Goal: Transaction & Acquisition: Obtain resource

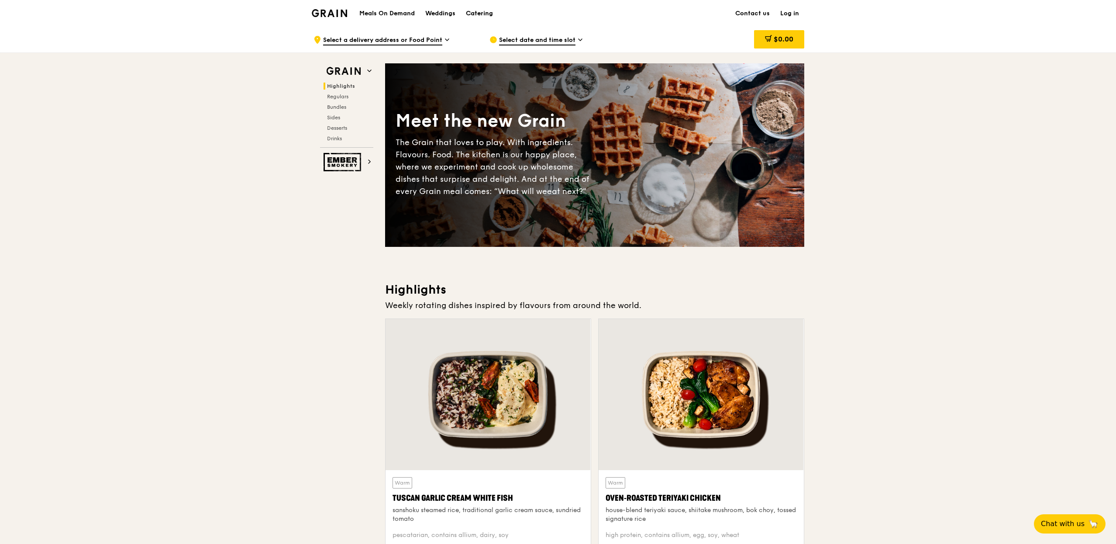
click at [474, 10] on div "Catering" at bounding box center [479, 13] width 27 height 26
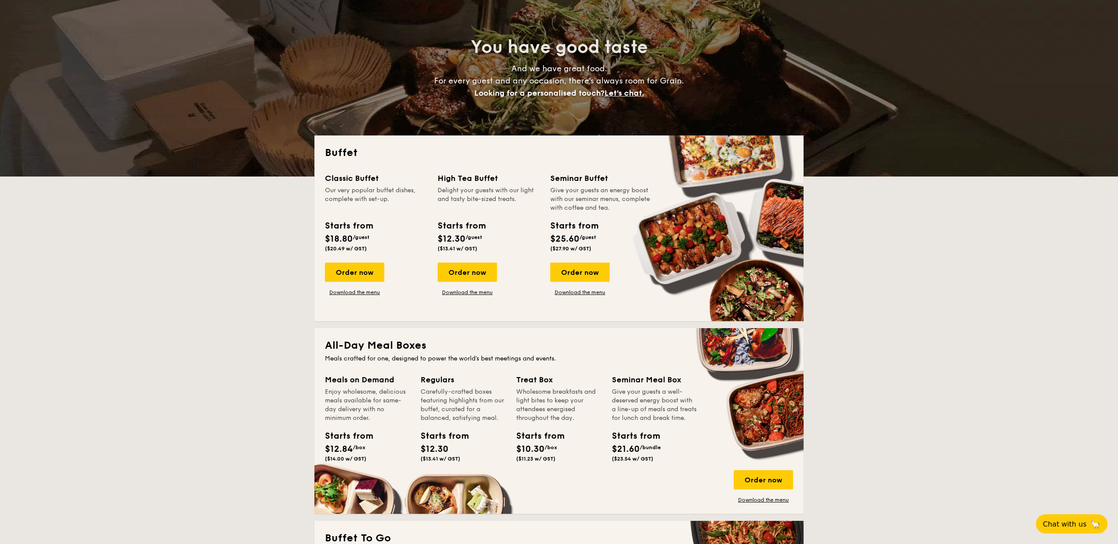
scroll to position [83, 0]
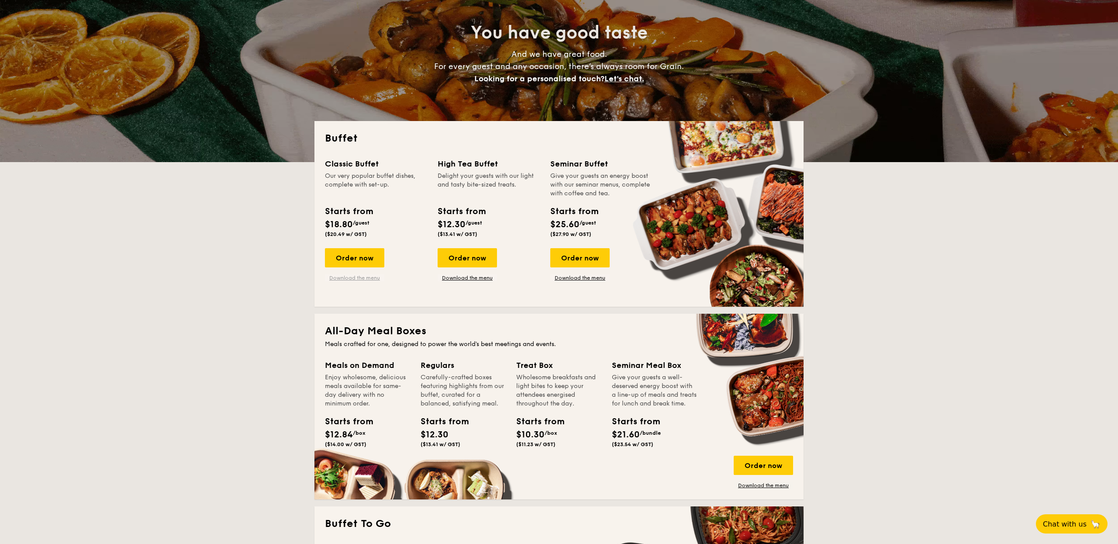
click at [369, 275] on link "Download the menu" at bounding box center [354, 277] width 59 height 7
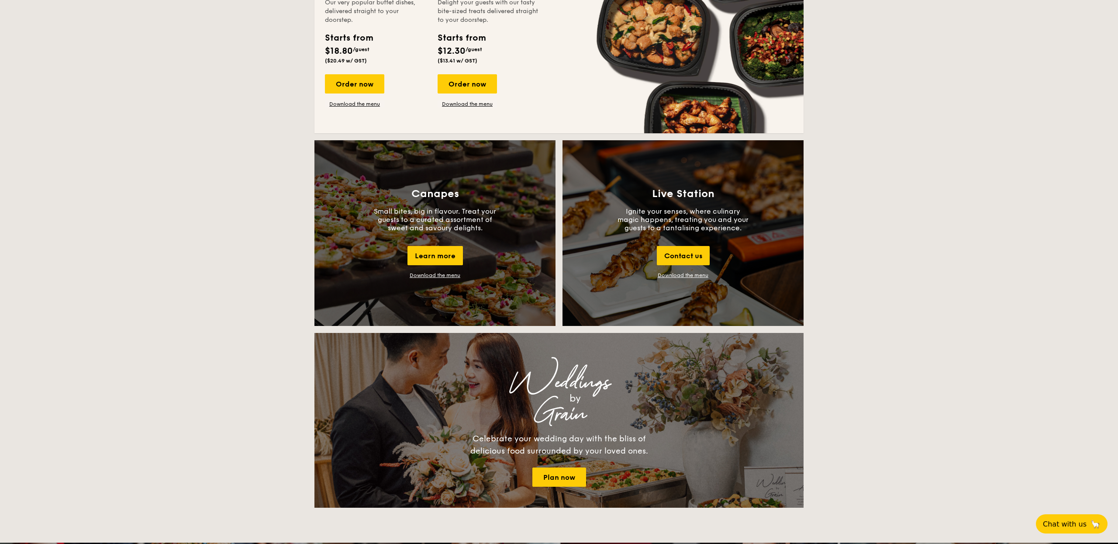
scroll to position [655, 0]
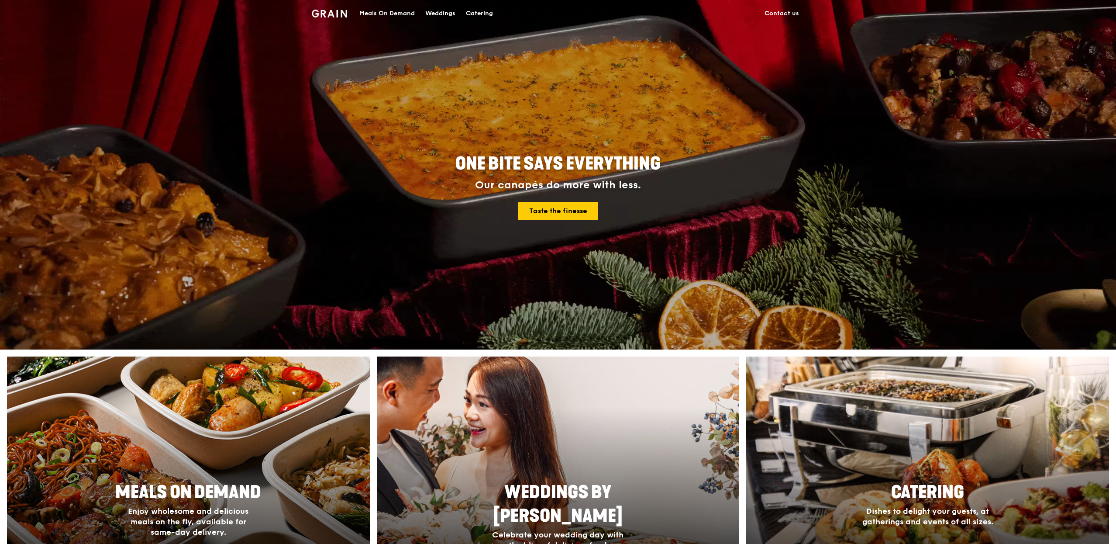
click at [471, 16] on div "Catering" at bounding box center [479, 13] width 27 height 26
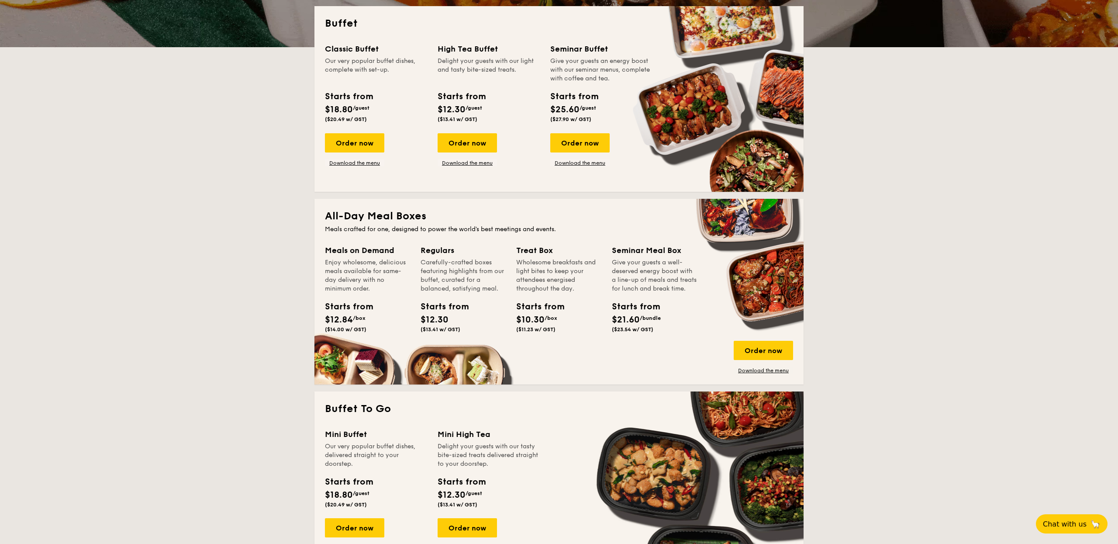
scroll to position [249, 0]
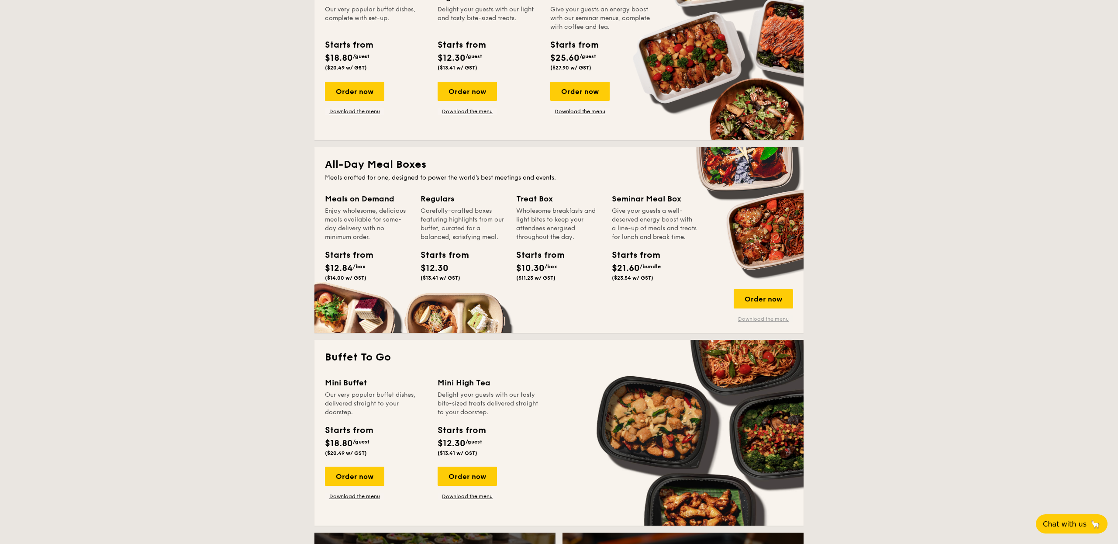
click at [760, 318] on link "Download the menu" at bounding box center [763, 318] width 59 height 7
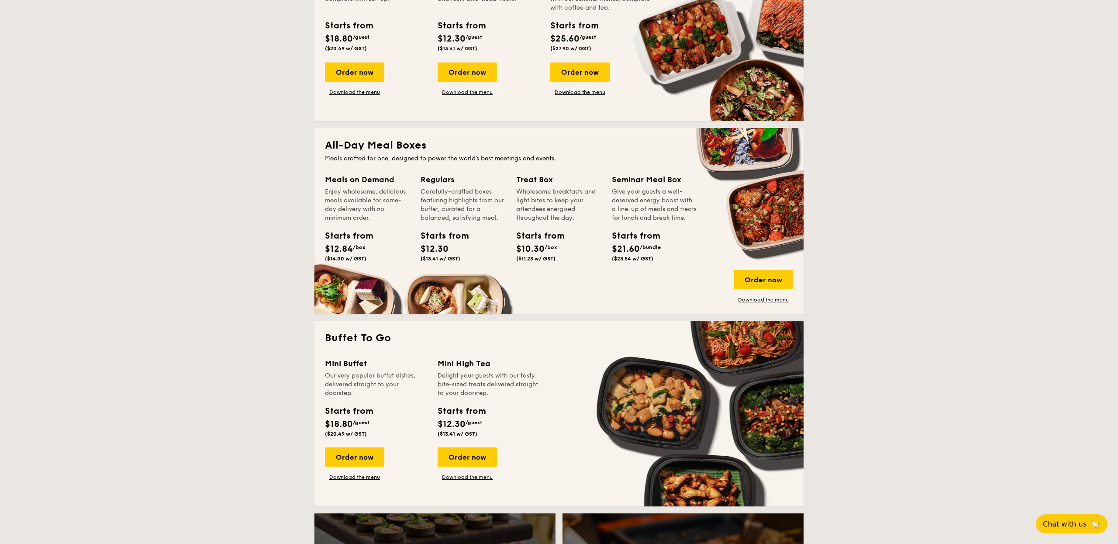
scroll to position [154, 0]
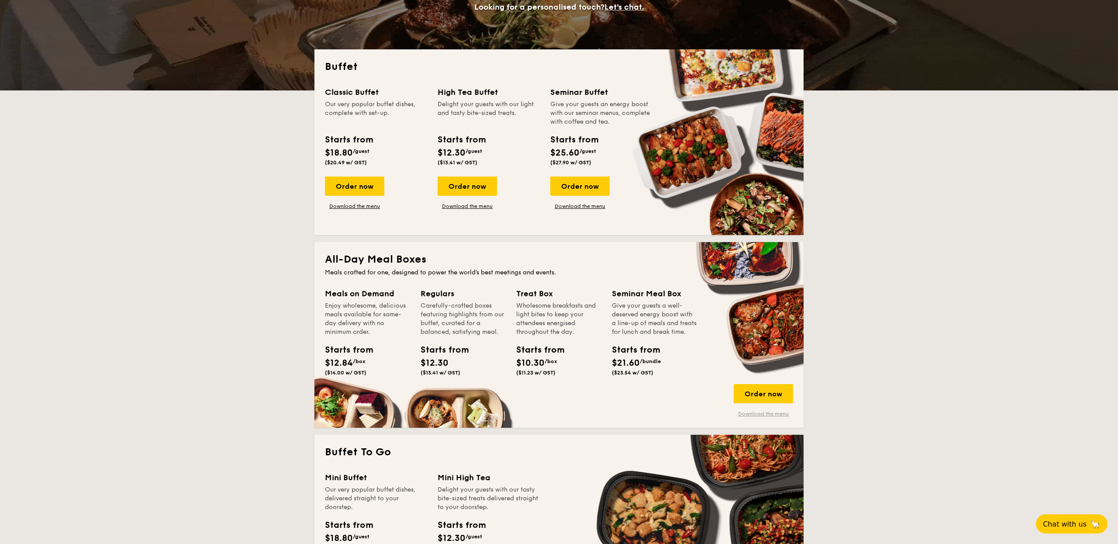
click at [755, 411] on link "Download the menu" at bounding box center [763, 413] width 59 height 7
